Goal: Task Accomplishment & Management: Manage account settings

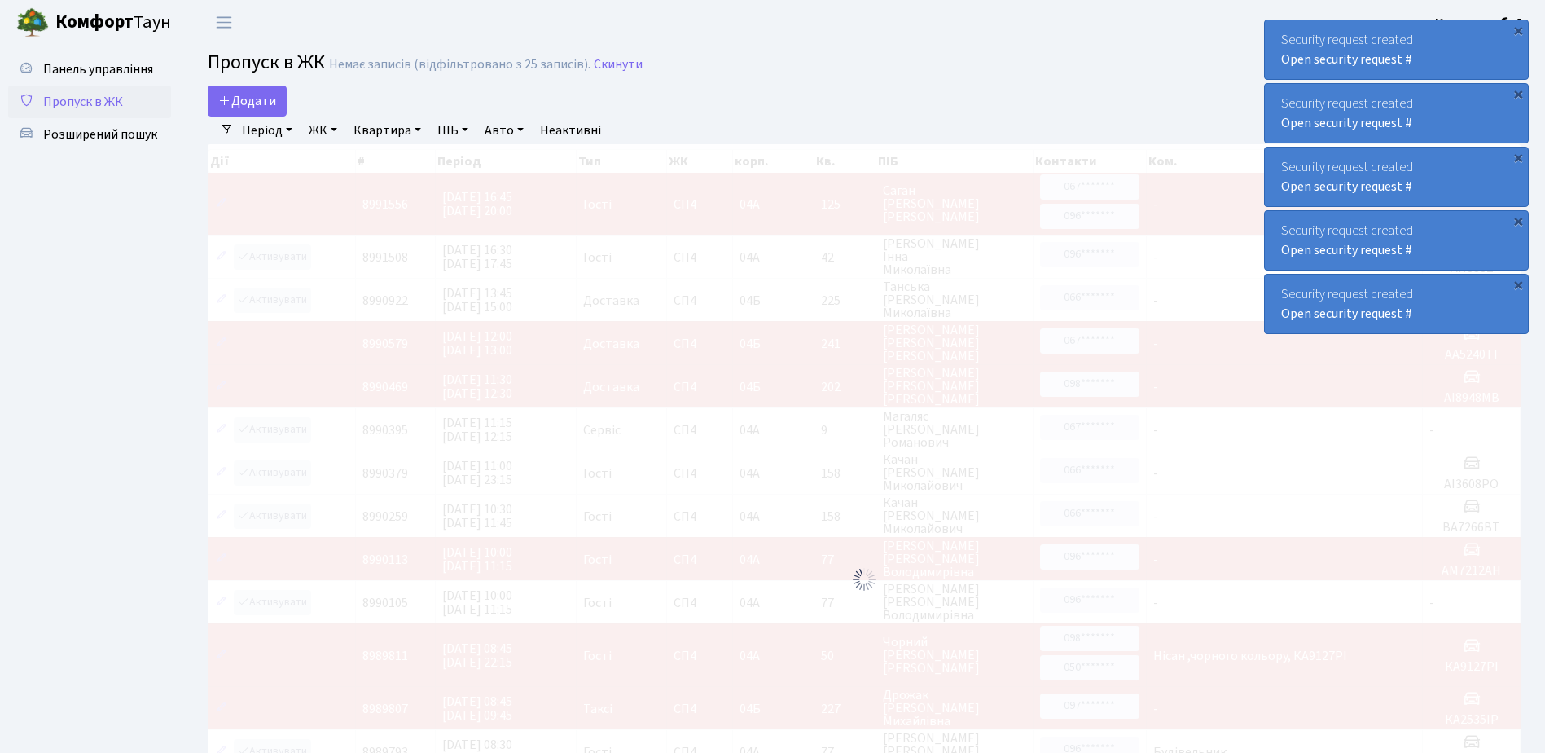
select select "25"
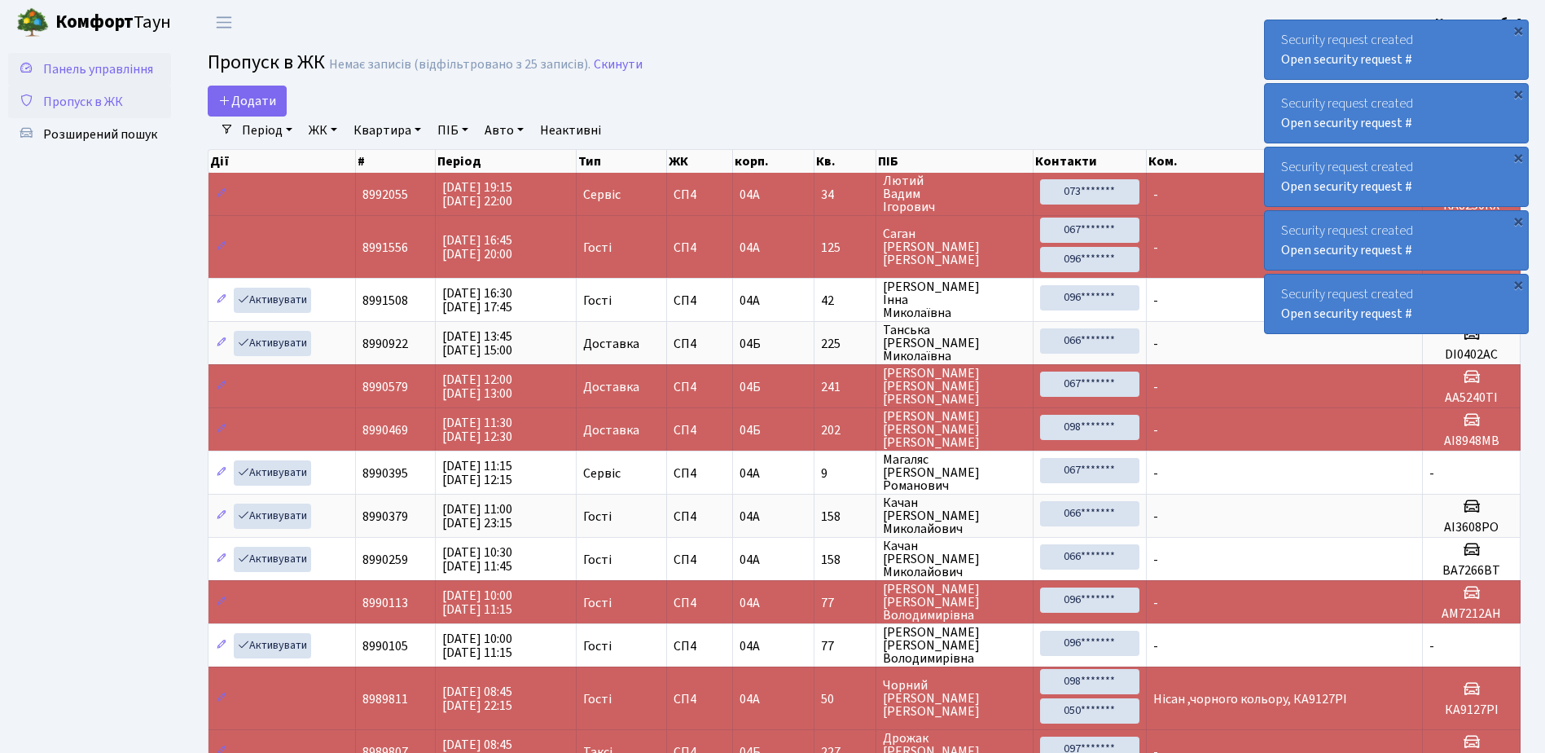
click at [101, 84] on link "Панель управління" at bounding box center [89, 69] width 163 height 33
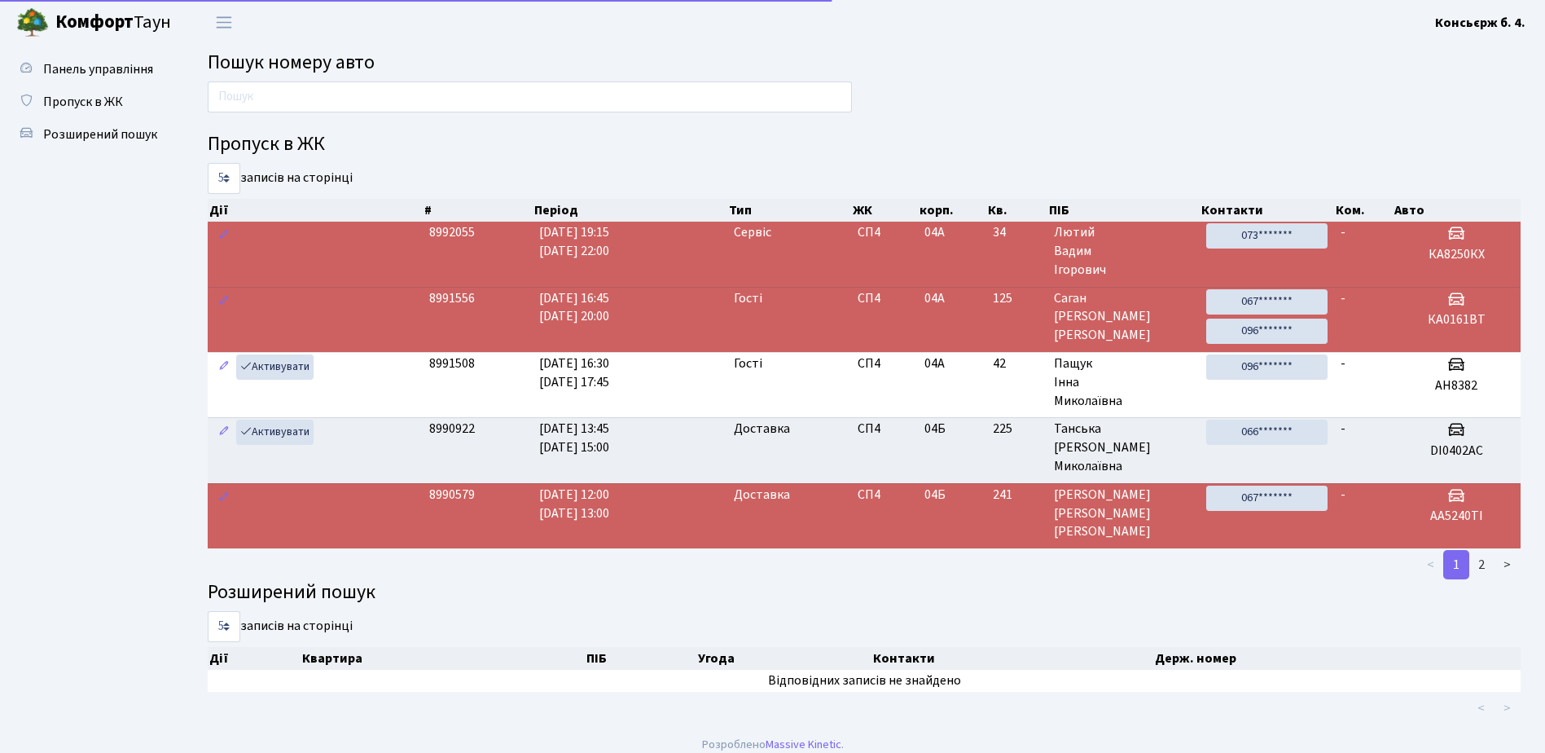
click at [101, 93] on span "Пропуск в ЖК" at bounding box center [83, 102] width 80 height 18
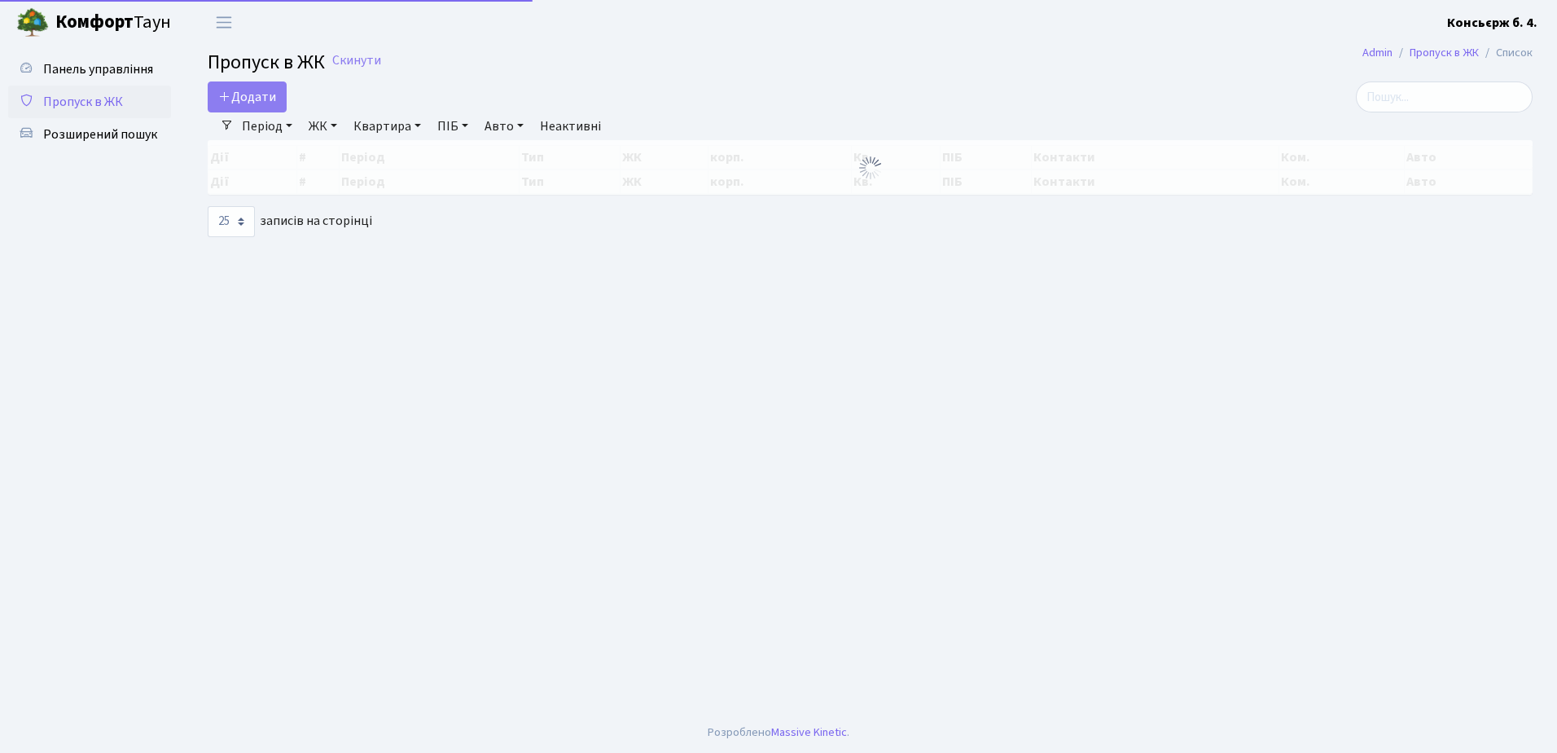
select select "25"
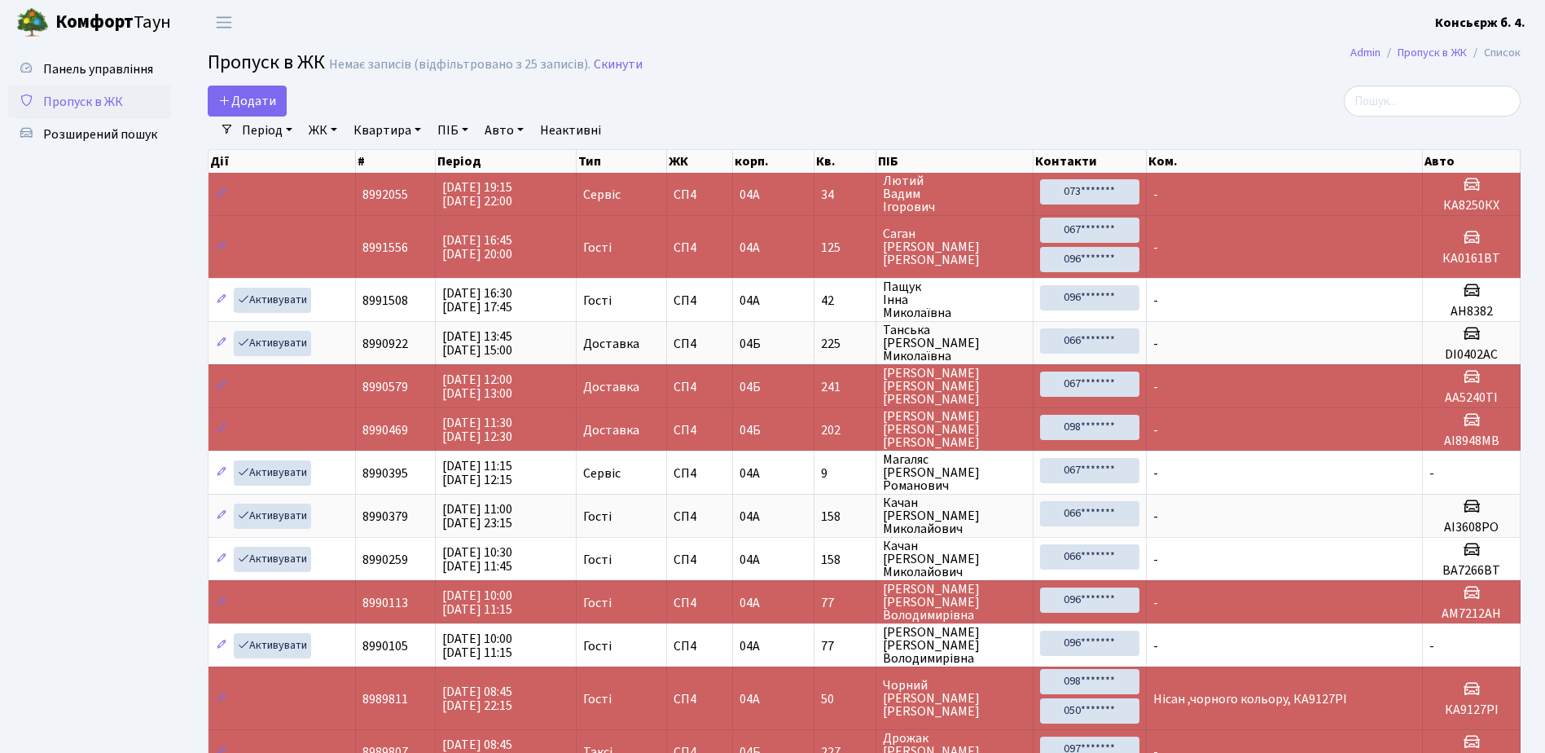
click at [125, 90] on link "Пропуск в ЖК" at bounding box center [89, 102] width 163 height 33
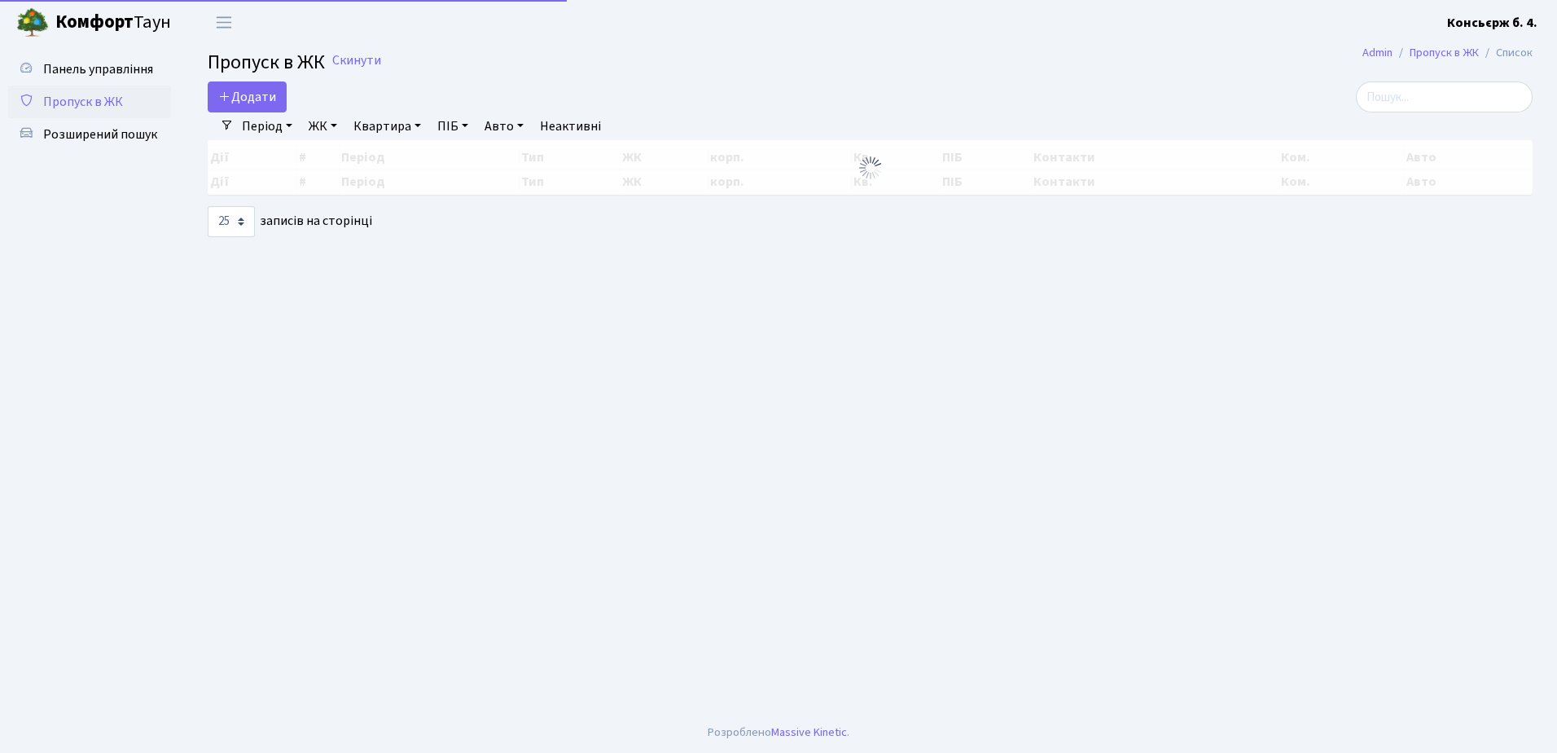
select select "25"
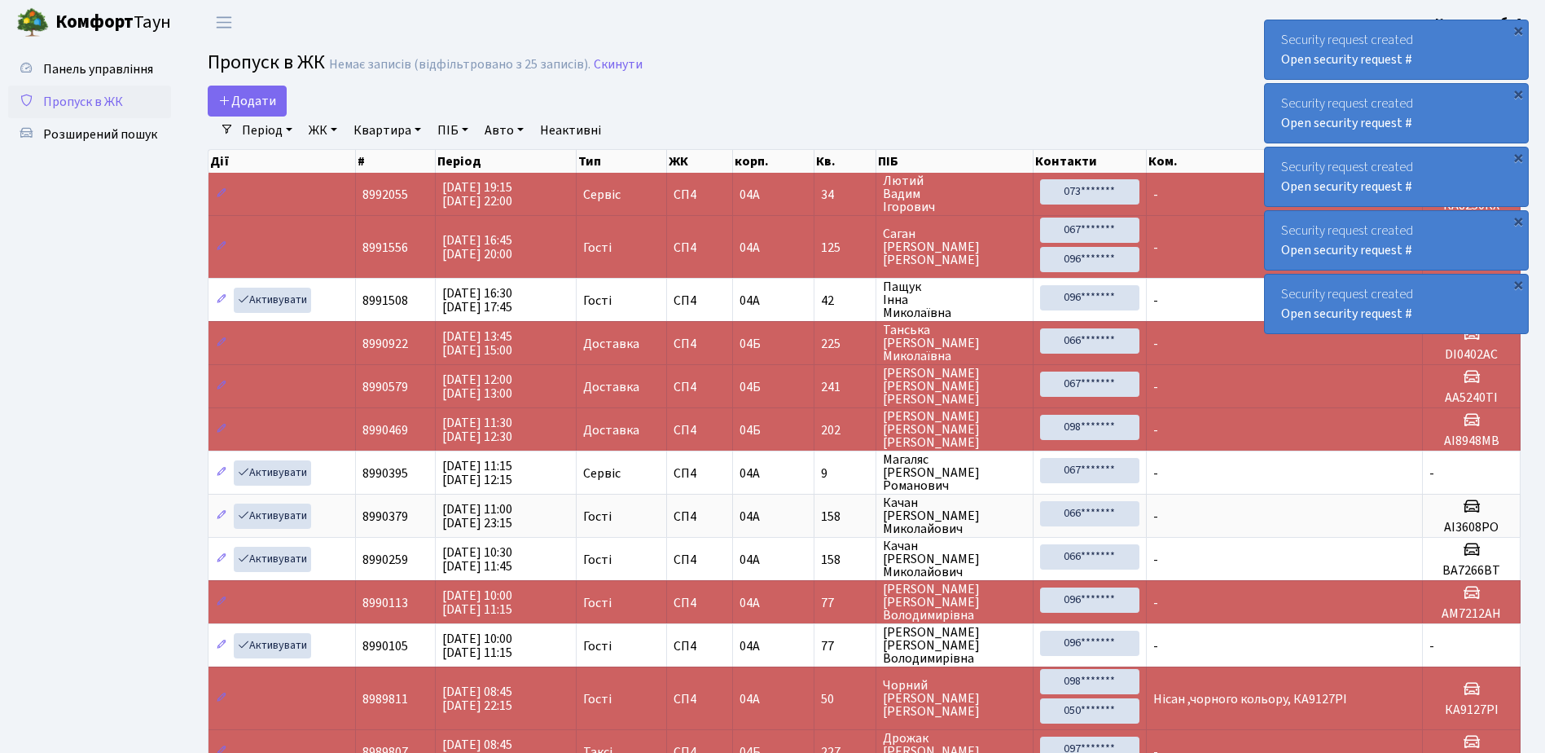
click at [99, 103] on span "Пропуск в ЖК" at bounding box center [83, 102] width 80 height 18
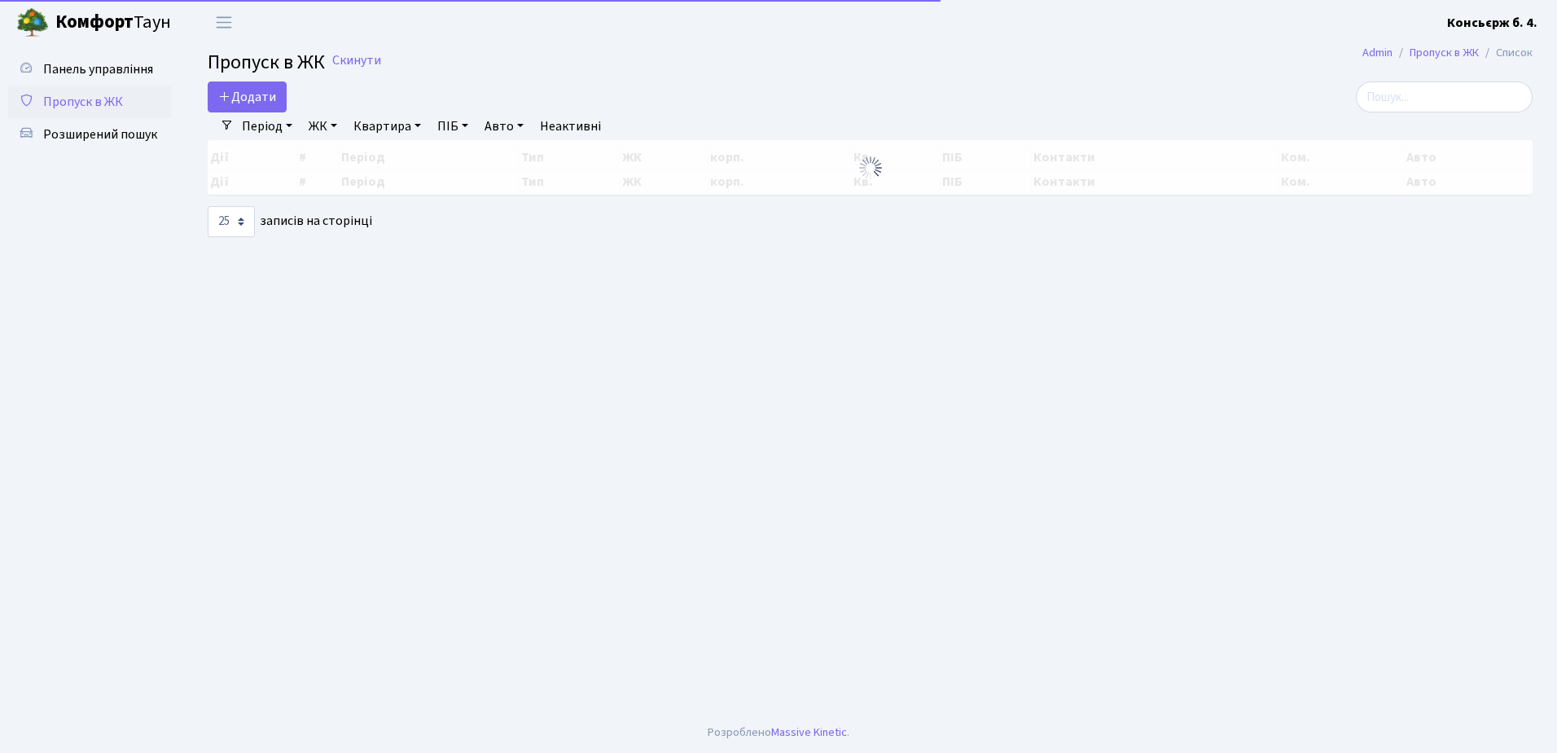
select select "25"
